Goal: Find specific page/section: Find specific page/section

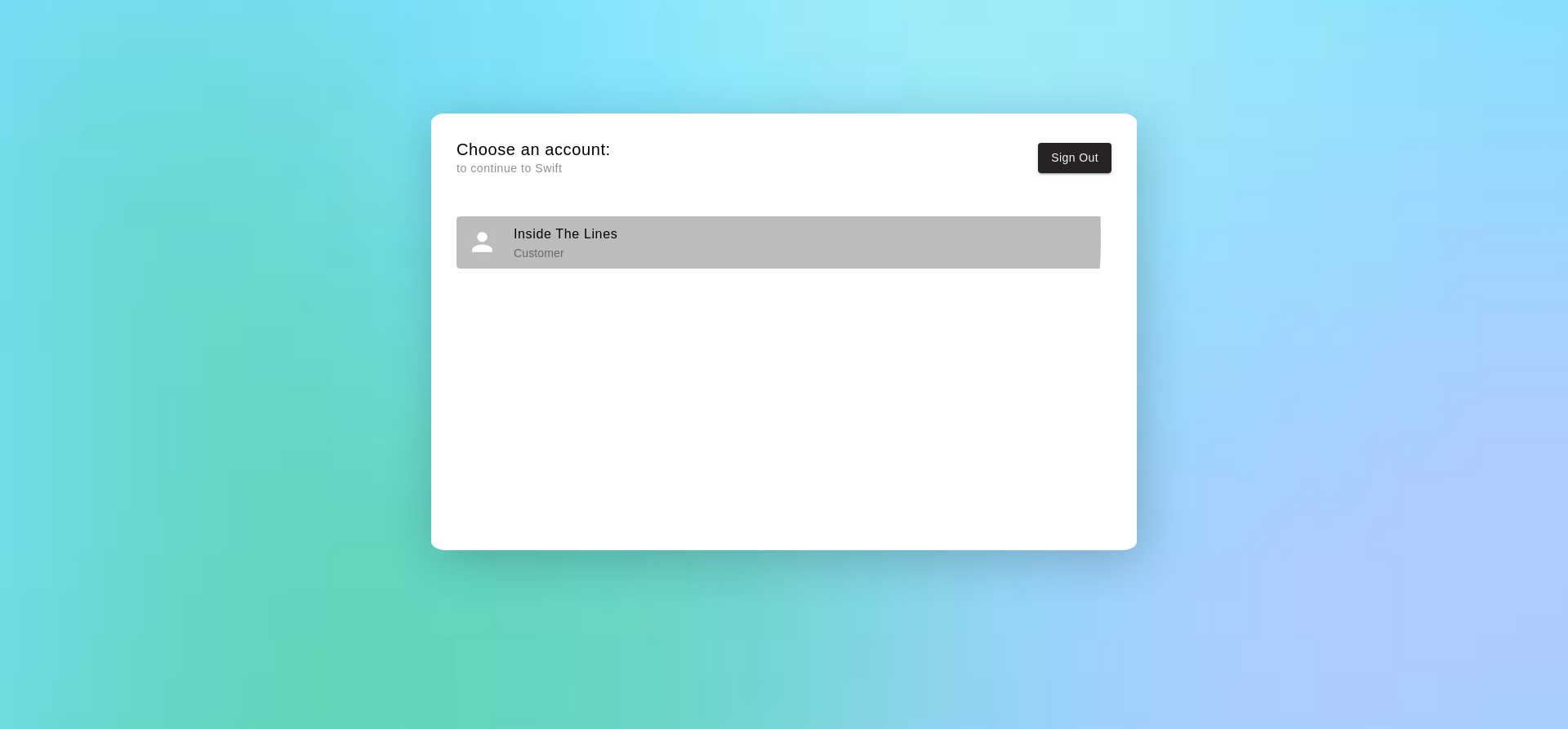
click at [571, 237] on h6 "Inside The Lines" at bounding box center [565, 235] width 104 height 22
click at [557, 241] on h6 "Inside The Lines" at bounding box center [565, 235] width 104 height 22
click at [534, 242] on h6 "Inside The Lines" at bounding box center [565, 235] width 104 height 22
